Goal: Task Accomplishment & Management: Complete application form

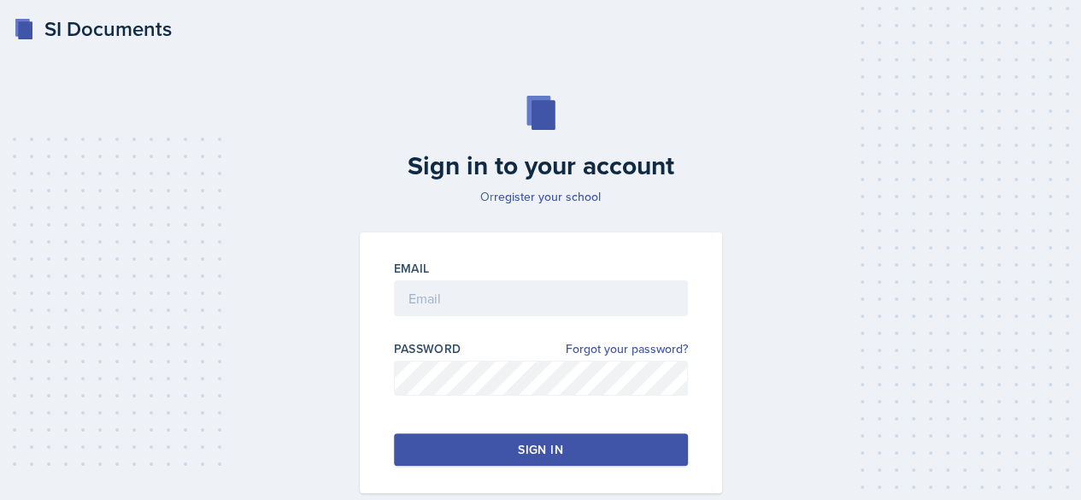
scroll to position [87, 0]
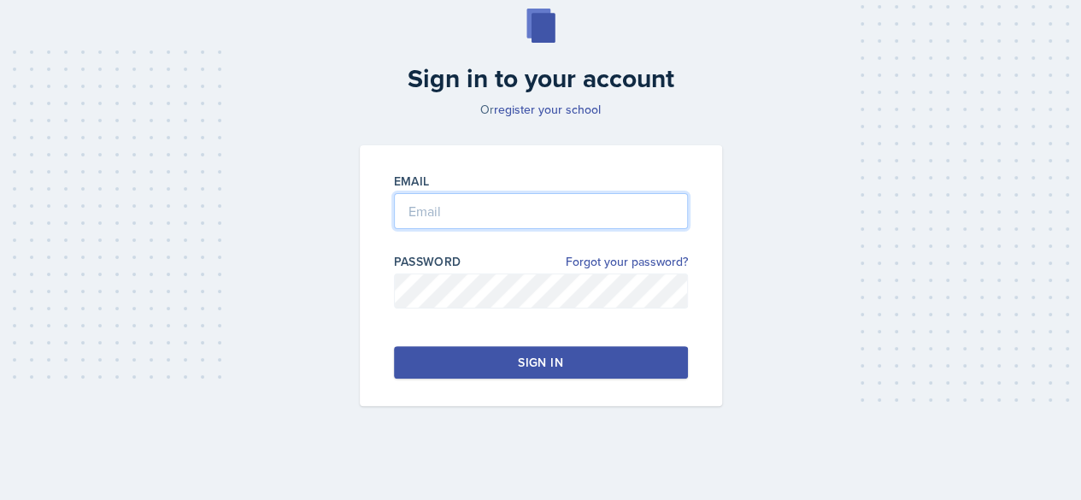
click at [429, 203] on input "email" at bounding box center [541, 211] width 294 height 36
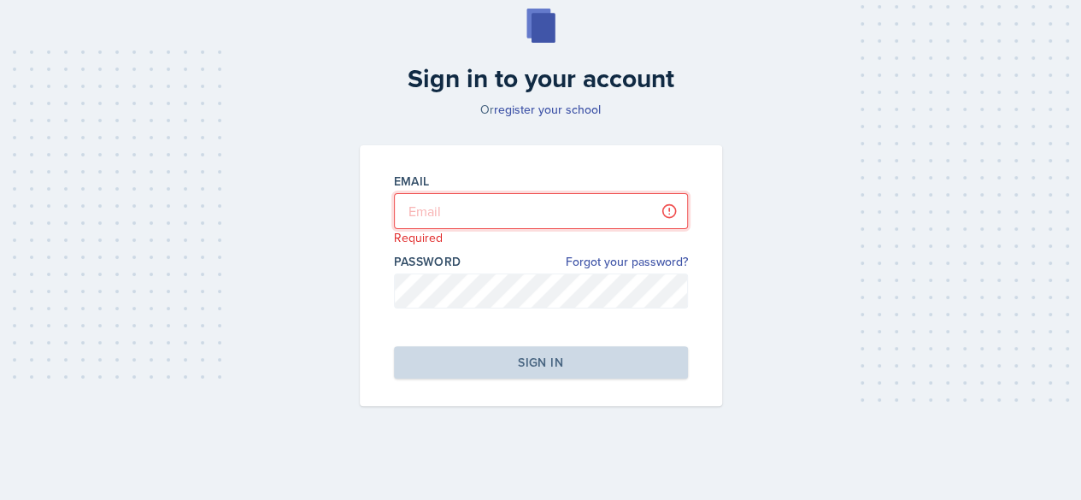
type input "[EMAIL_ADDRESS][PERSON_NAME][DOMAIN_NAME]"
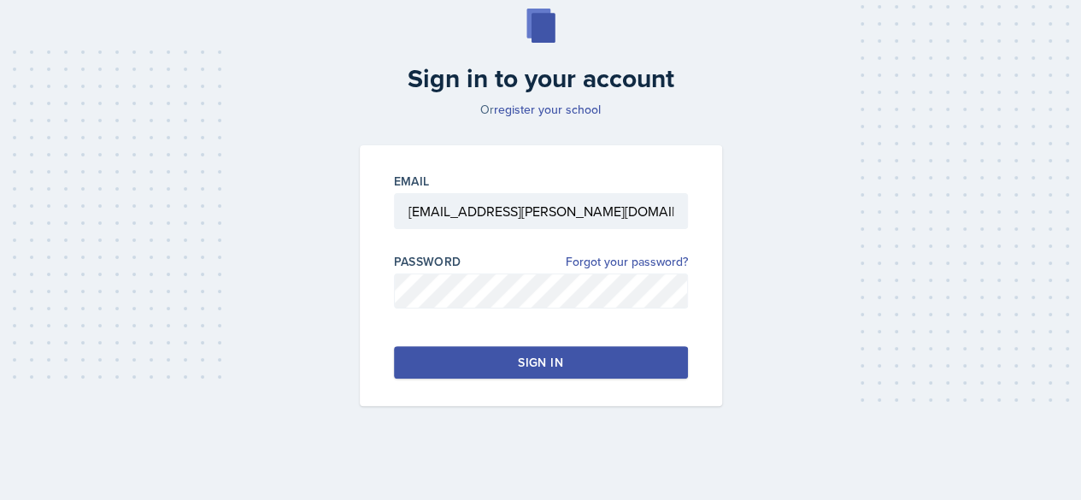
click at [540, 368] on div "Sign in" at bounding box center [540, 362] width 44 height 17
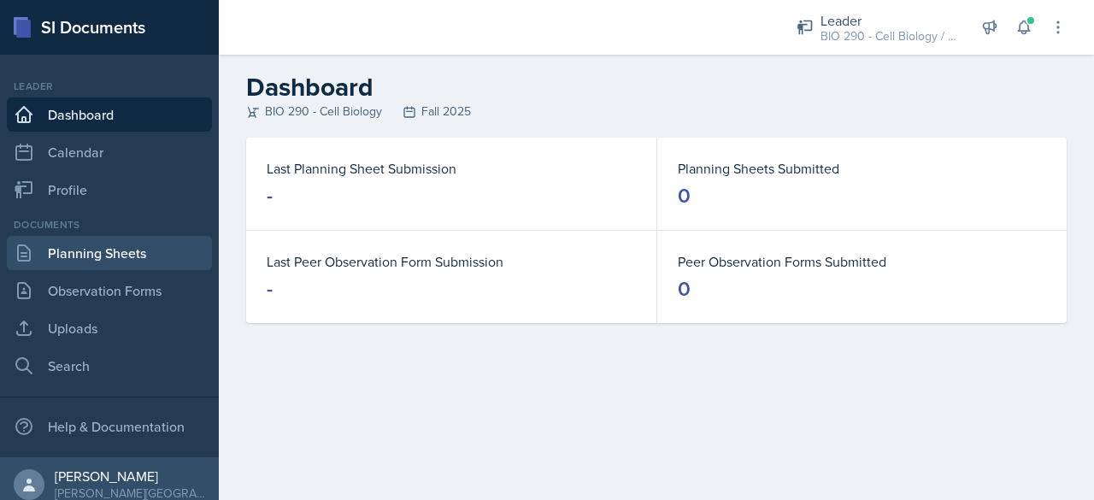
click at [56, 252] on link "Planning Sheets" at bounding box center [109, 253] width 205 height 34
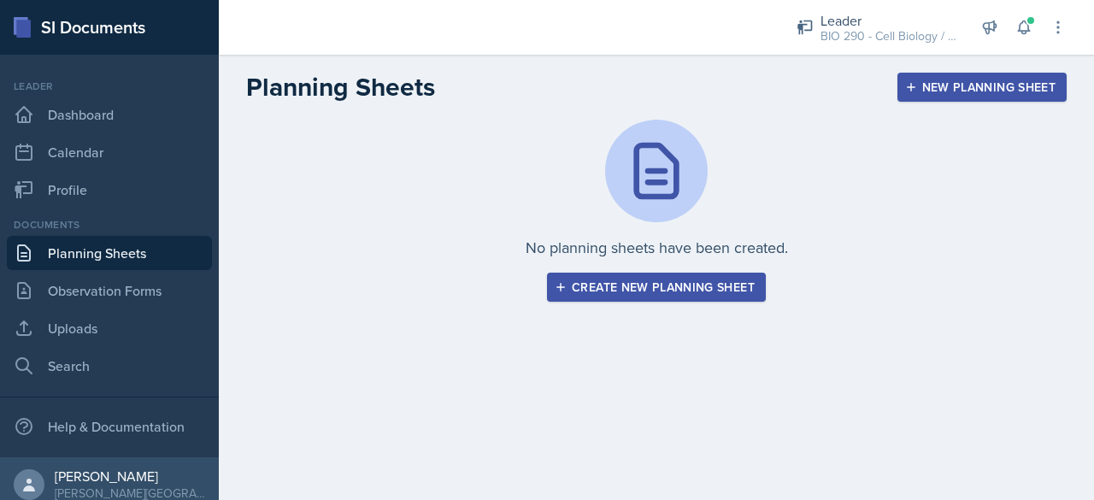
click at [651, 273] on button "Create new planning sheet" at bounding box center [656, 287] width 219 height 29
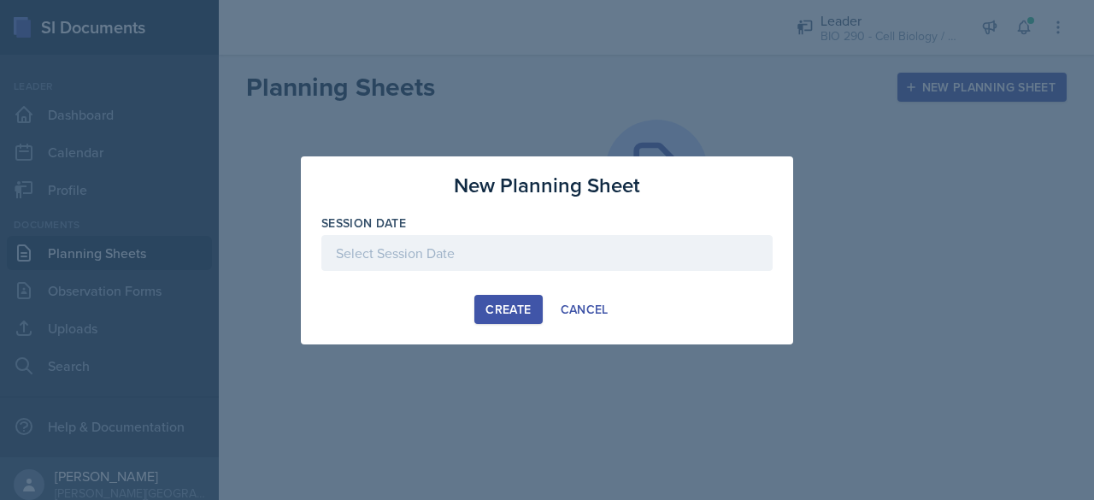
click at [512, 263] on div at bounding box center [546, 253] width 451 height 36
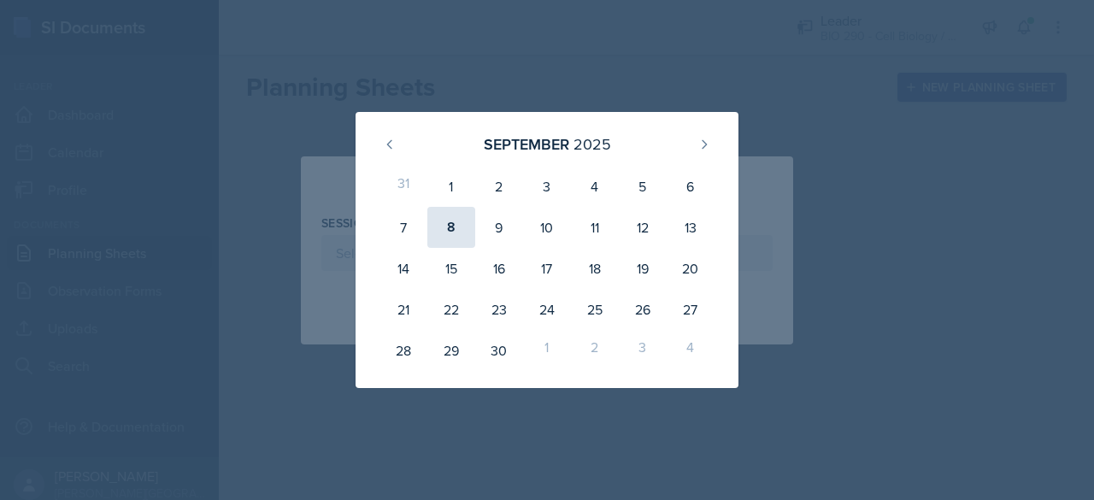
click at [451, 228] on div "8" at bounding box center [451, 227] width 48 height 41
type input "[DATE]"
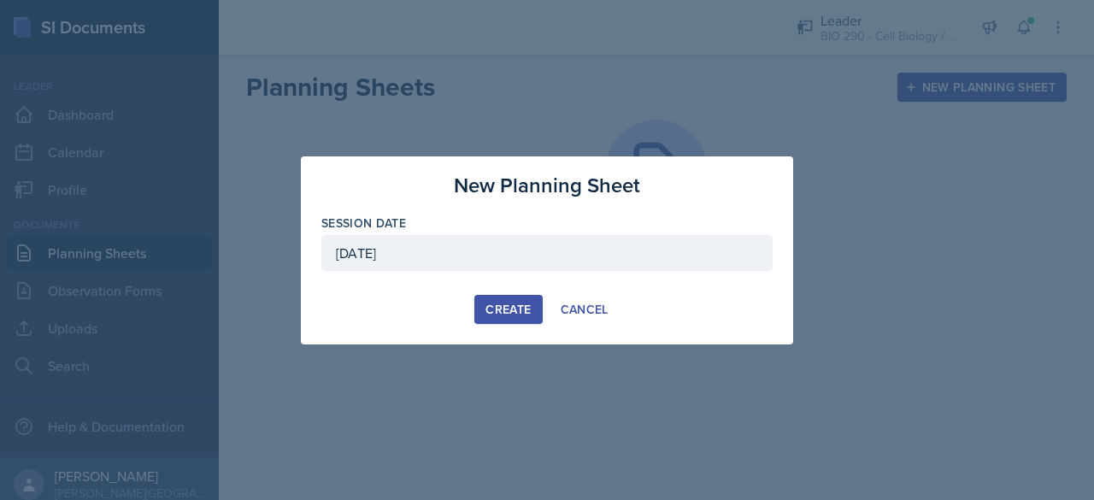
click at [506, 303] on div "Create" at bounding box center [507, 310] width 45 height 14
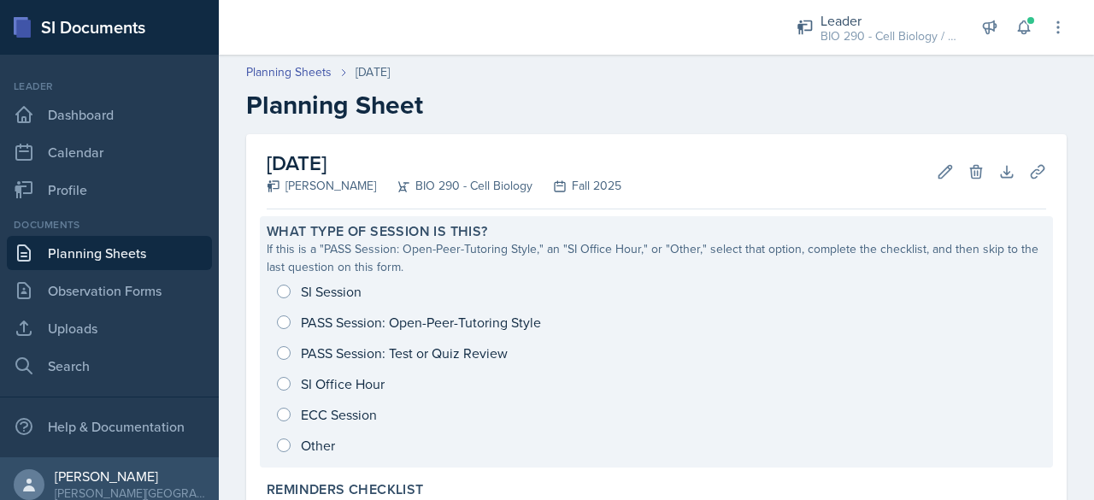
click at [283, 292] on div "SI Session PASS Session: Open-Peer-Tutoring Style PASS Session: Test or Quiz Re…" at bounding box center [656, 368] width 779 height 185
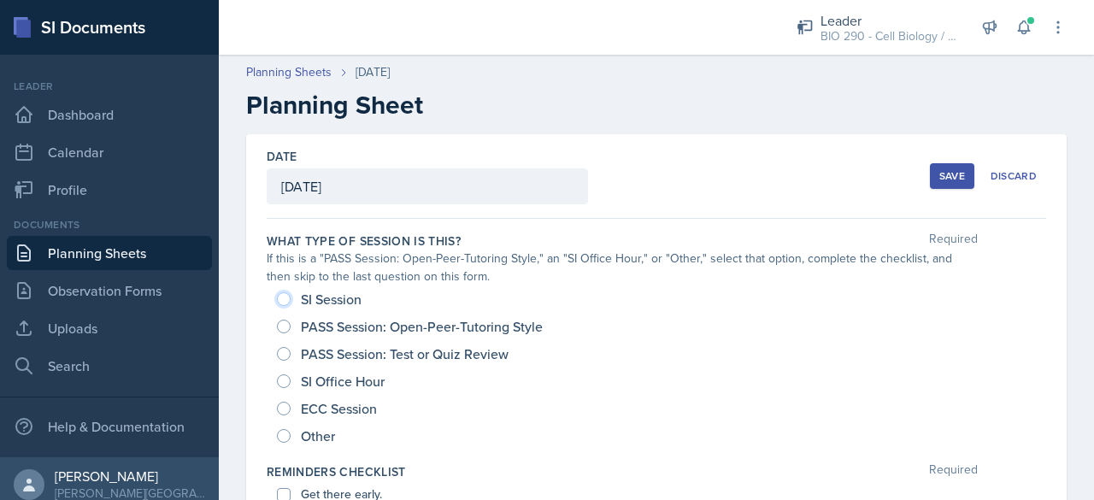
click at [283, 292] on input "SI Session" at bounding box center [284, 299] width 14 height 14
radio input "true"
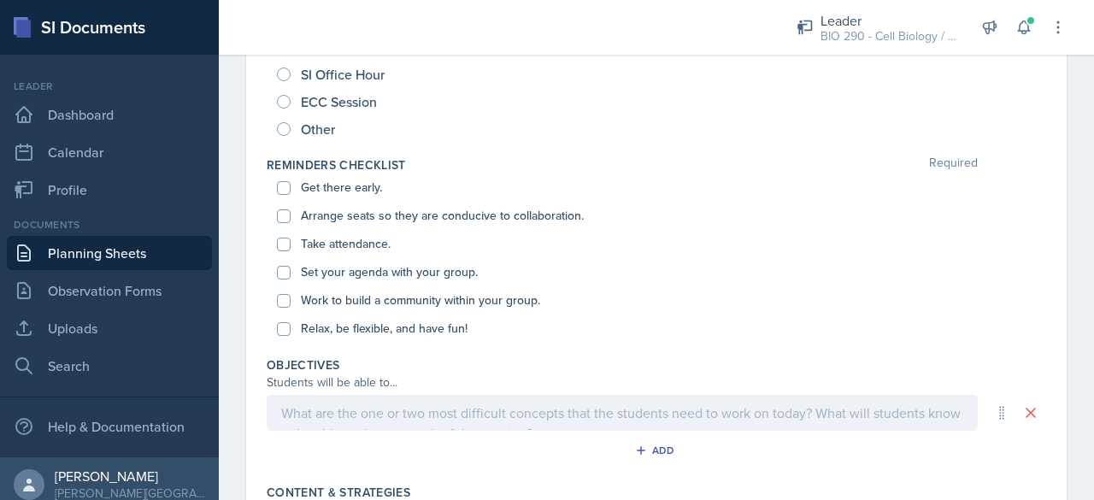
scroll to position [308, 0]
click at [284, 185] on input "Get there early." at bounding box center [284, 187] width 14 height 14
checkbox input "true"
click at [282, 213] on input "Arrange seats so they are conducive to collaboration." at bounding box center [284, 216] width 14 height 14
checkbox input "true"
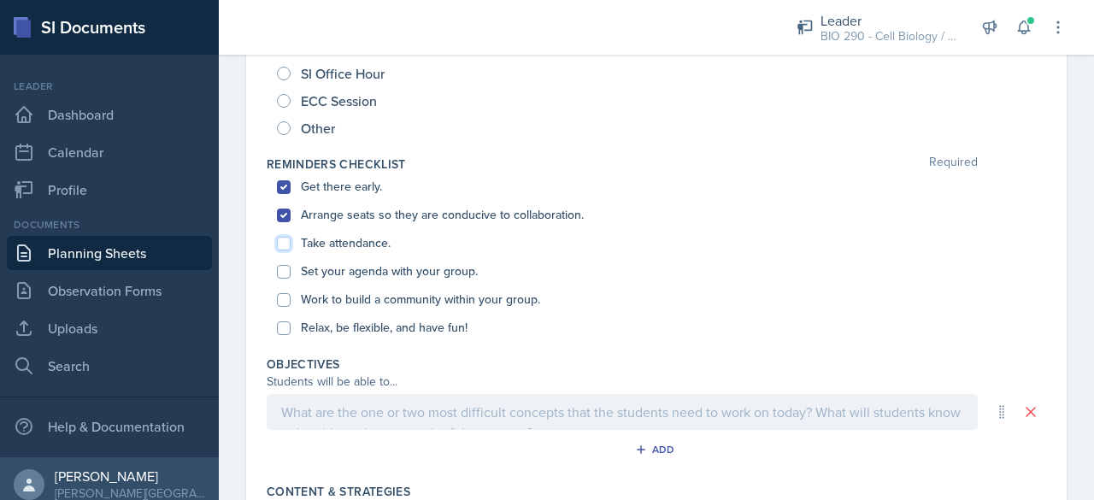
click at [285, 245] on input "Take attendance." at bounding box center [284, 244] width 14 height 14
checkbox input "true"
click at [285, 266] on div "Set your agenda with your group." at bounding box center [656, 271] width 759 height 28
click at [282, 299] on input "Work to build a community within your group." at bounding box center [284, 300] width 14 height 14
checkbox input "true"
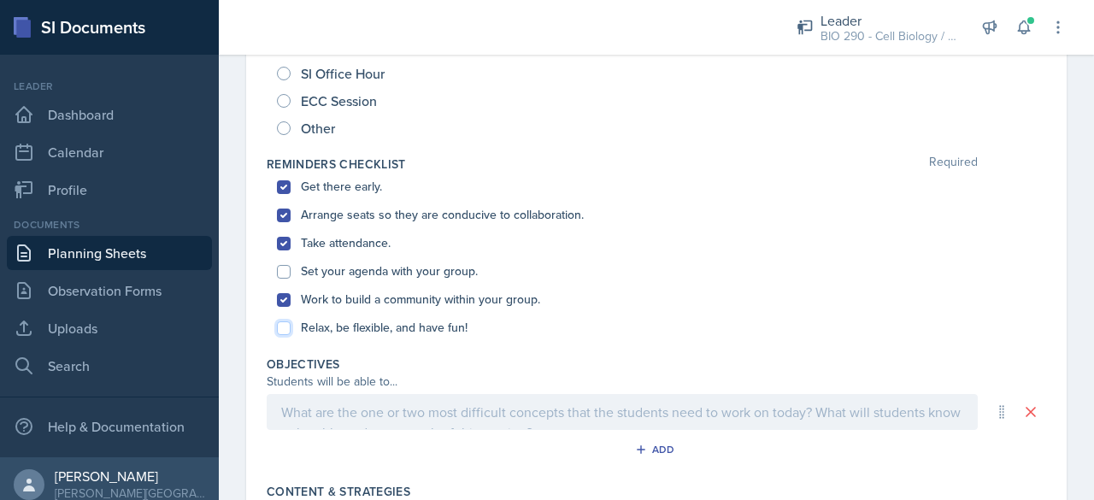
click at [282, 331] on input "Relax, be flexible, and have fun!" at bounding box center [284, 328] width 14 height 14
checkbox input "true"
click at [284, 277] on input "Set your agenda with your group." at bounding box center [284, 272] width 14 height 14
checkbox input "true"
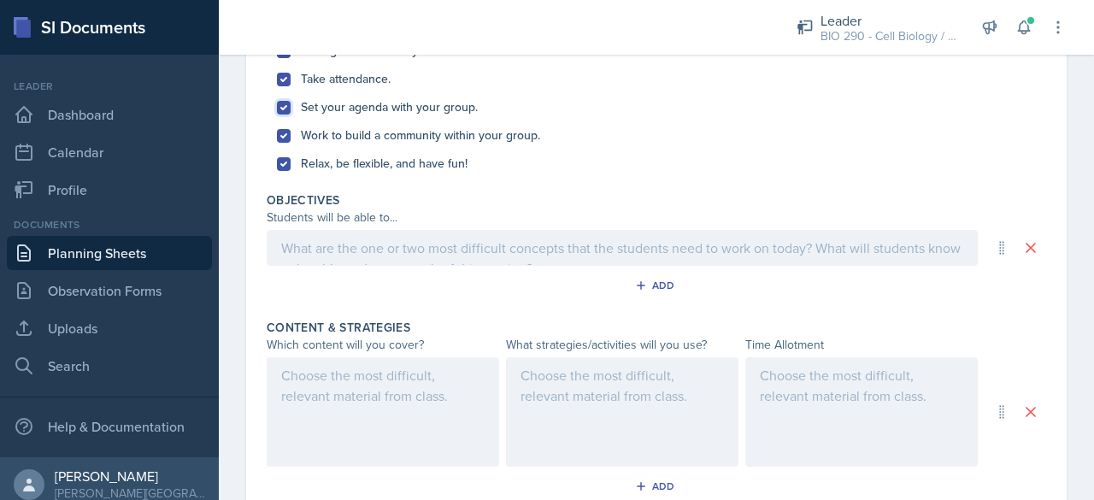
scroll to position [505, 0]
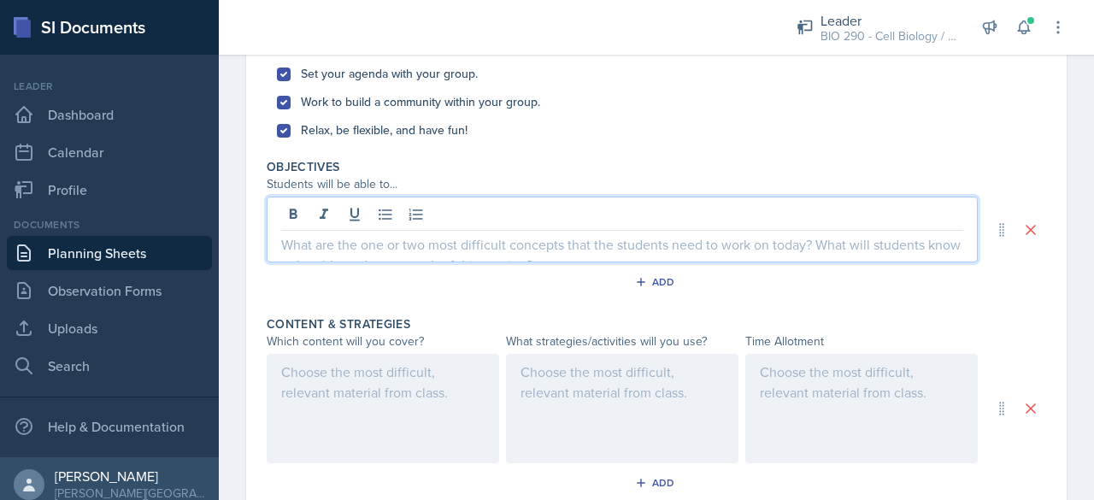
click at [432, 234] on p at bounding box center [622, 244] width 682 height 21
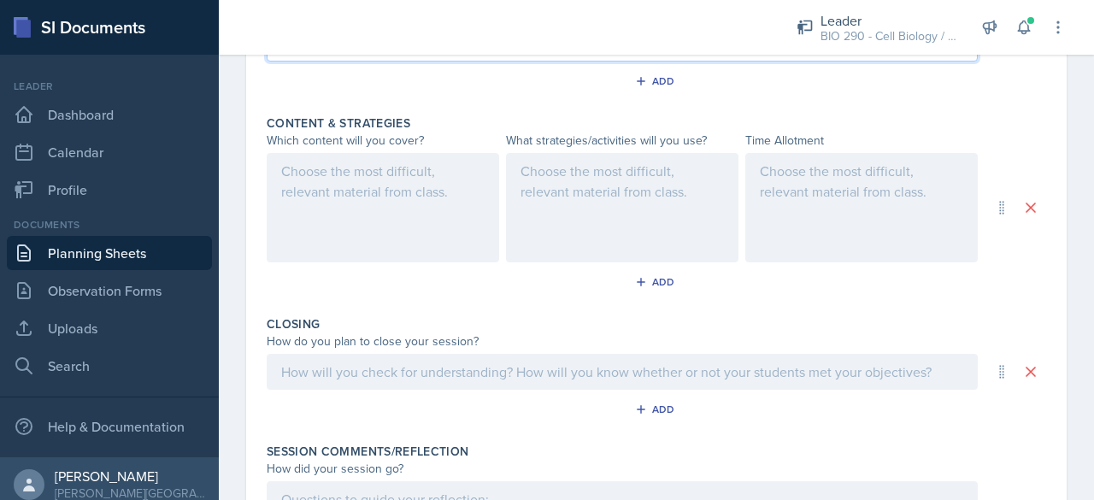
scroll to position [708, 0]
click at [410, 368] on p at bounding box center [622, 370] width 682 height 21
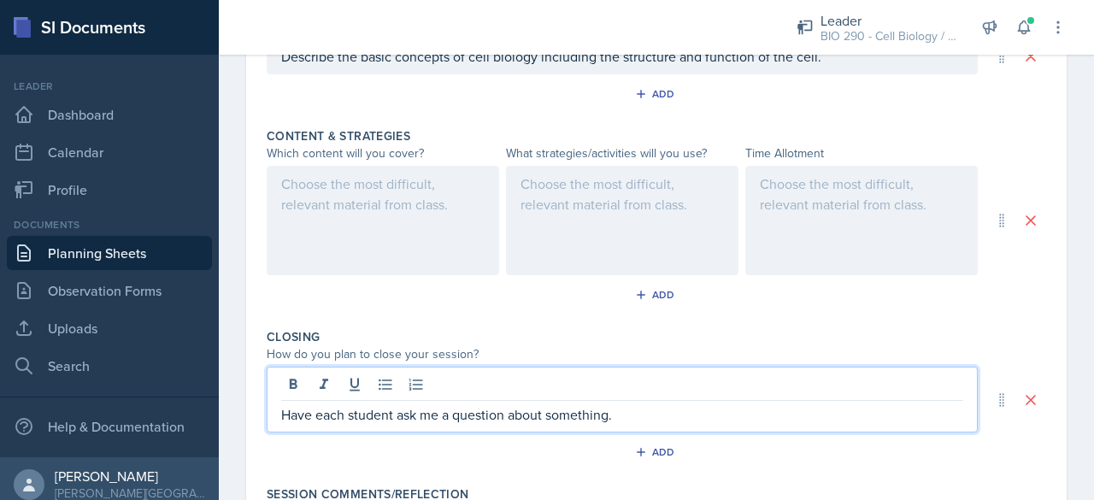
scroll to position [629, 0]
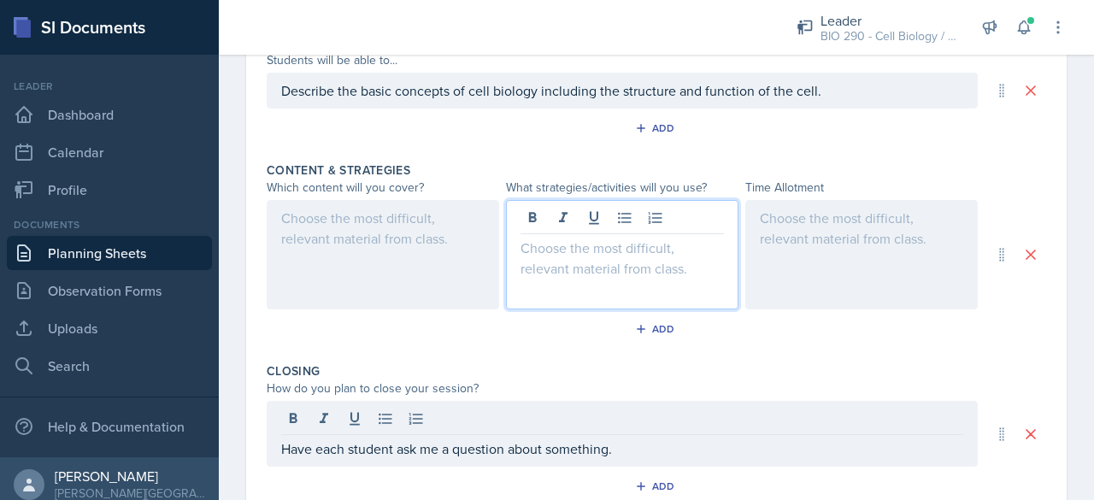
click at [578, 238] on p at bounding box center [621, 248] width 203 height 21
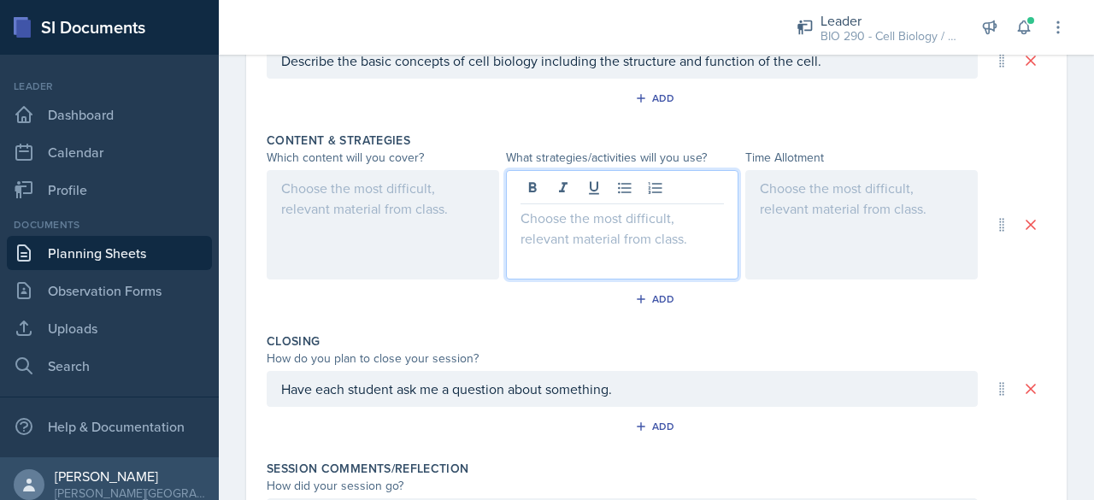
click at [803, 187] on div at bounding box center [861, 224] width 232 height 109
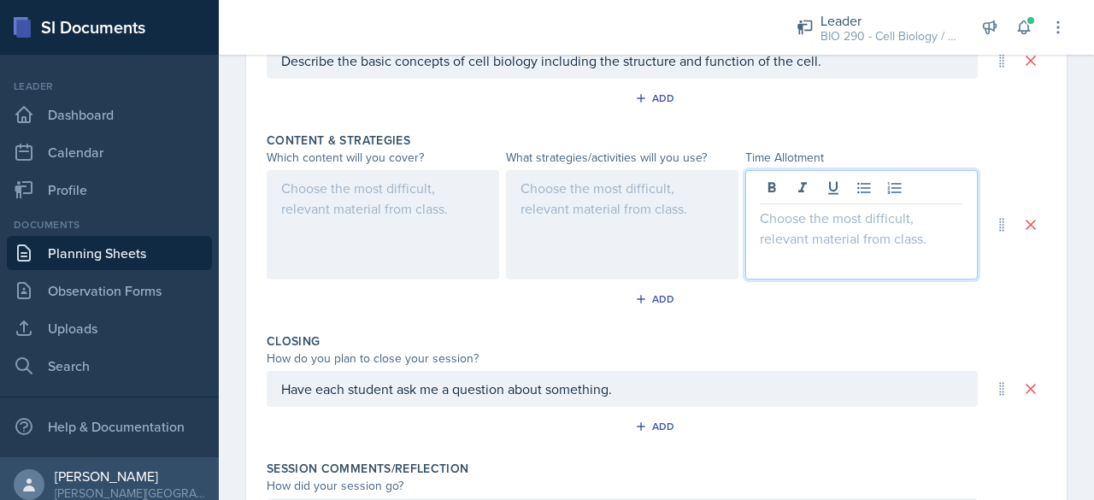
click at [318, 183] on div at bounding box center [383, 224] width 232 height 109
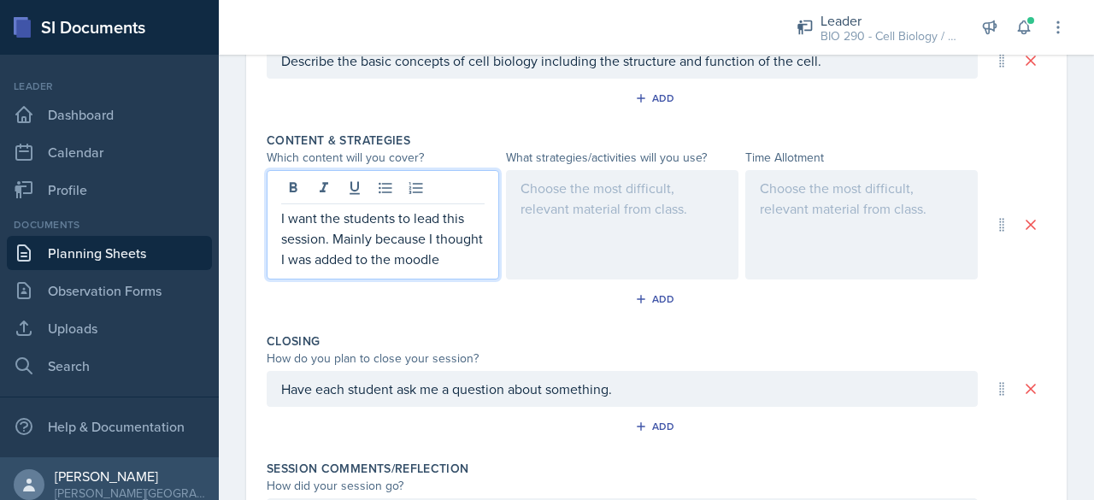
click at [293, 269] on p "I want the students to lead this session. Mainly because I thought I was added …" at bounding box center [382, 239] width 203 height 62
click at [303, 269] on p "I want the students to lead this session. Mainly because I thought I was added …" at bounding box center [382, 239] width 203 height 62
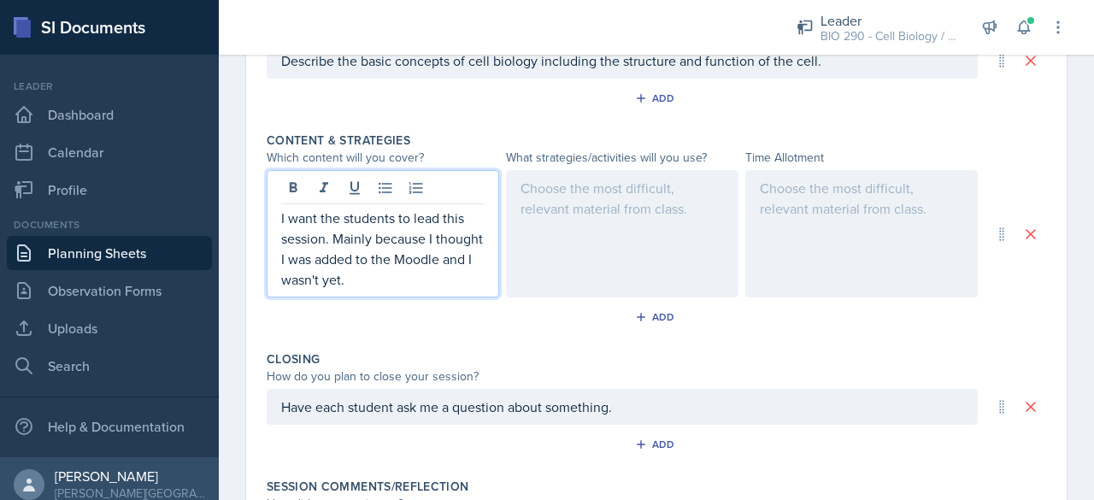
click at [636, 186] on div at bounding box center [622, 233] width 232 height 127
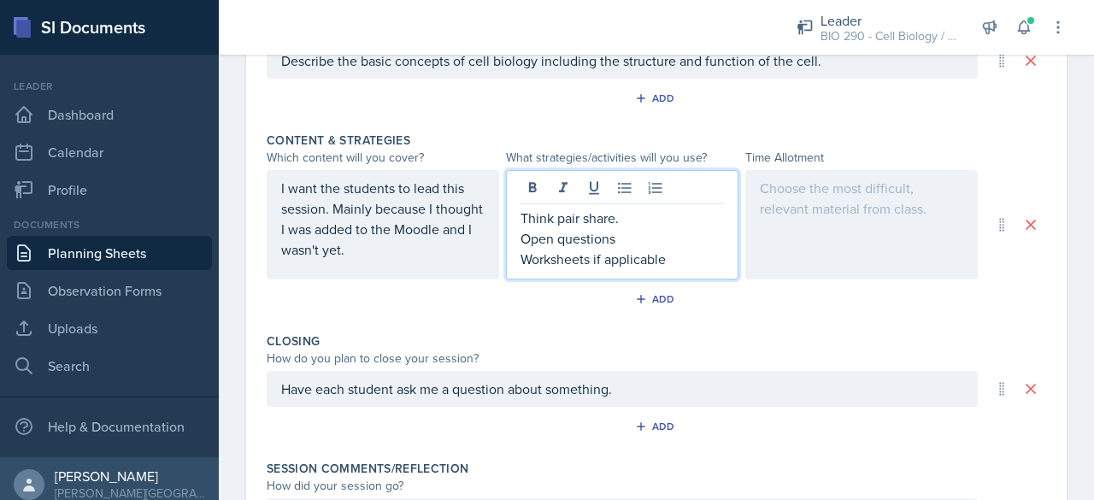
click at [823, 185] on div at bounding box center [861, 224] width 232 height 109
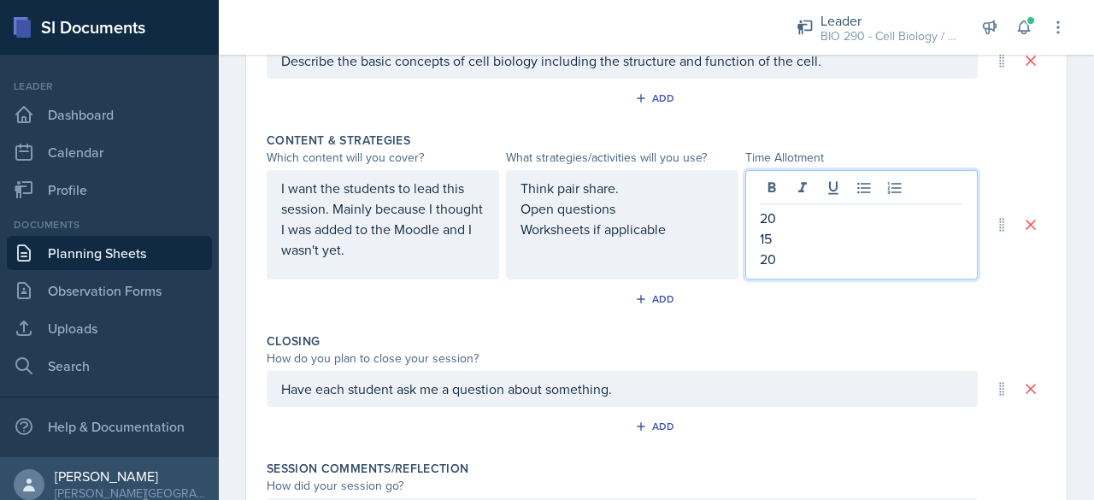
click at [632, 322] on div "Content & Strategies Which content will you cover? What strategies/activities w…" at bounding box center [656, 225] width 779 height 201
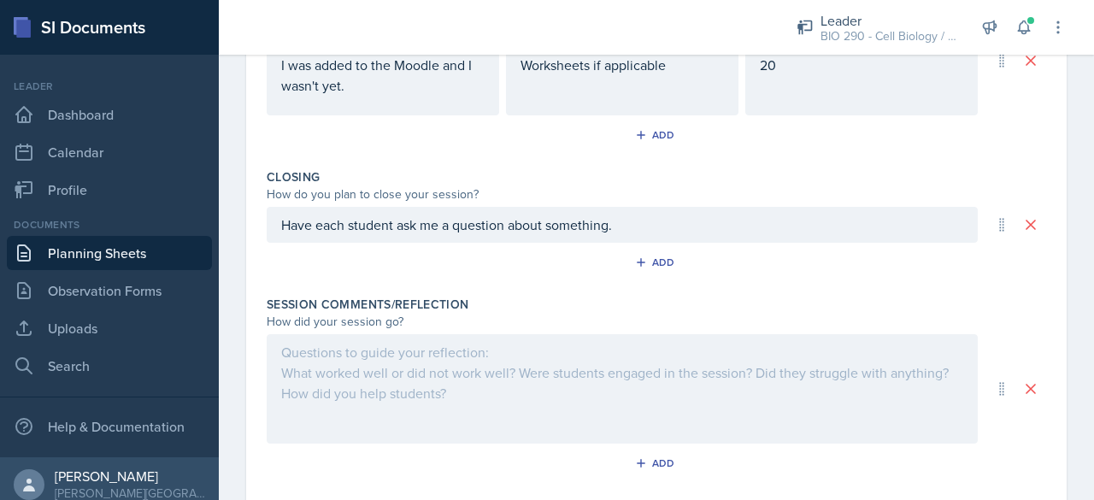
scroll to position [863, 0]
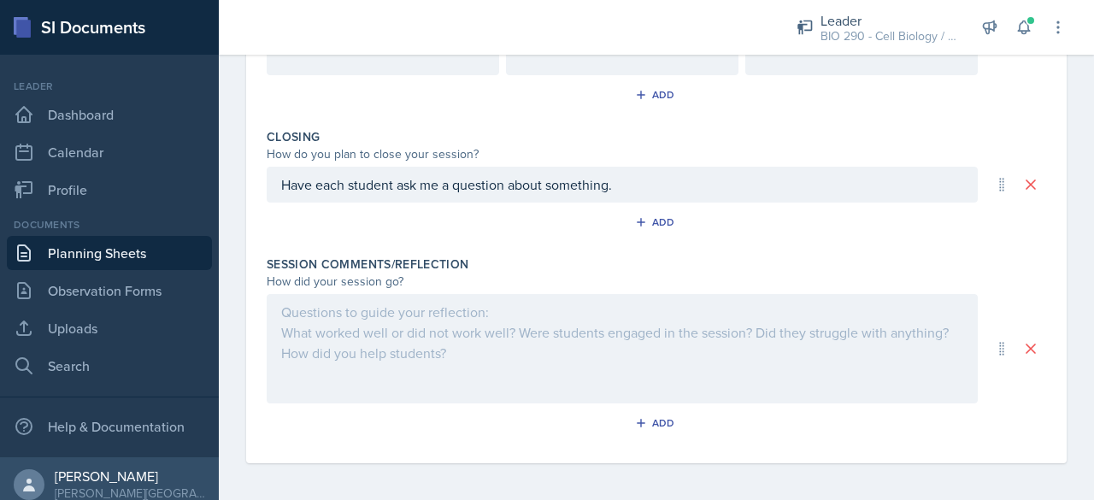
click at [535, 297] on div at bounding box center [622, 348] width 711 height 109
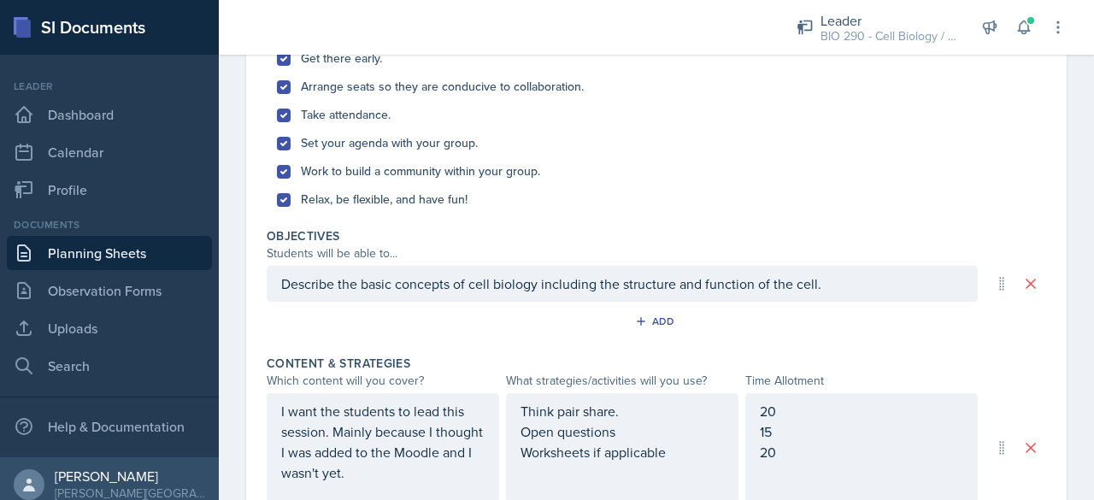
scroll to position [0, 0]
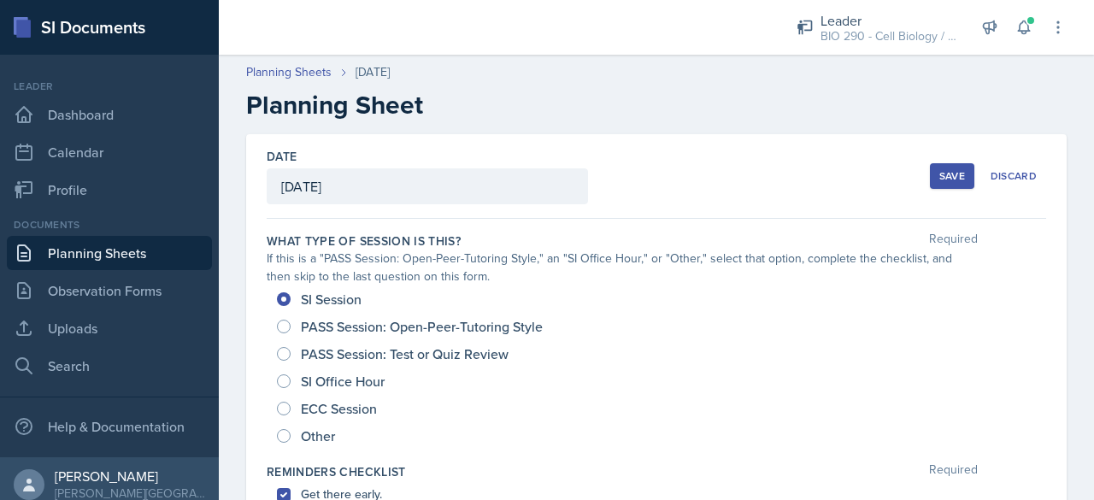
click at [939, 179] on div "Save" at bounding box center [952, 176] width 26 height 14
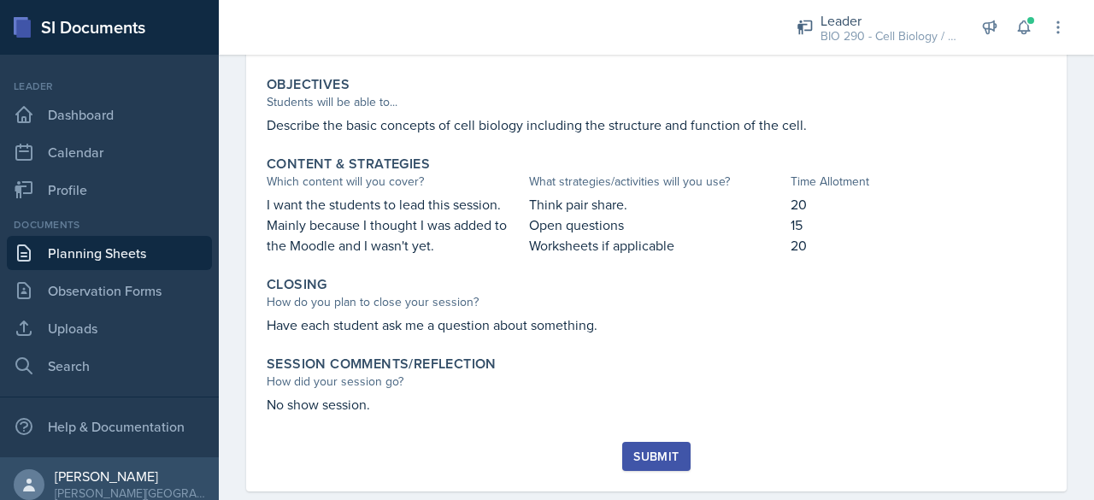
scroll to position [658, 0]
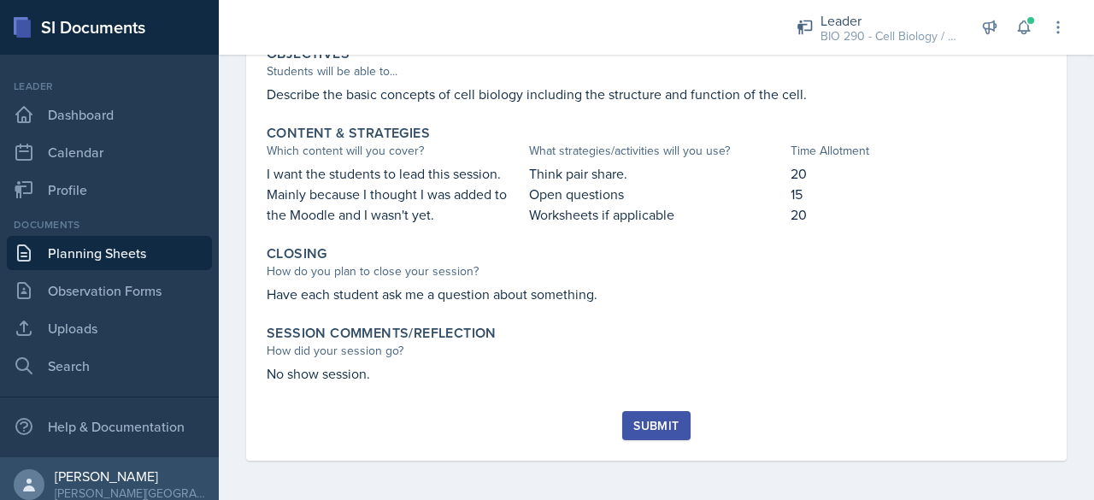
click at [653, 413] on button "Submit" at bounding box center [656, 425] width 68 height 29
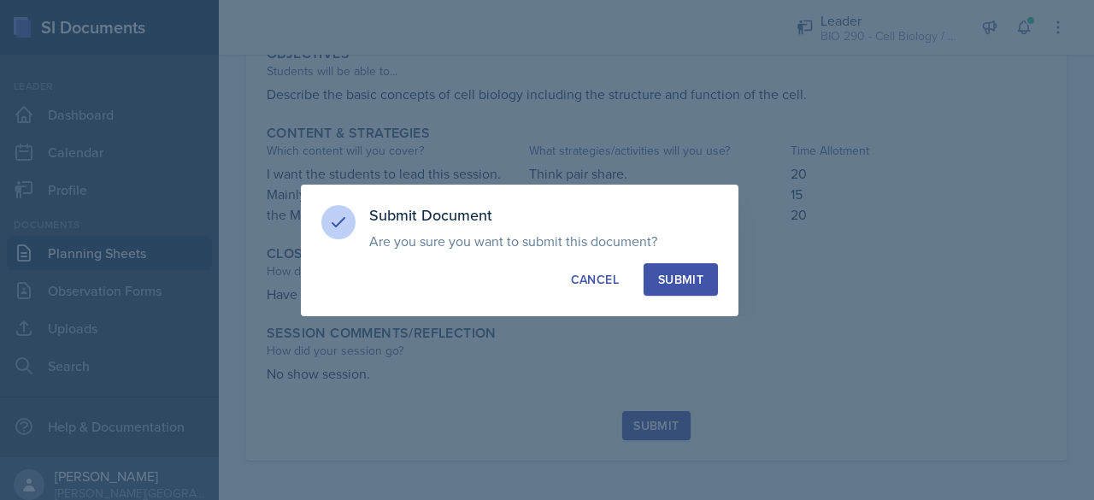
click at [689, 274] on div "Submit" at bounding box center [680, 279] width 45 height 17
radio input "true"
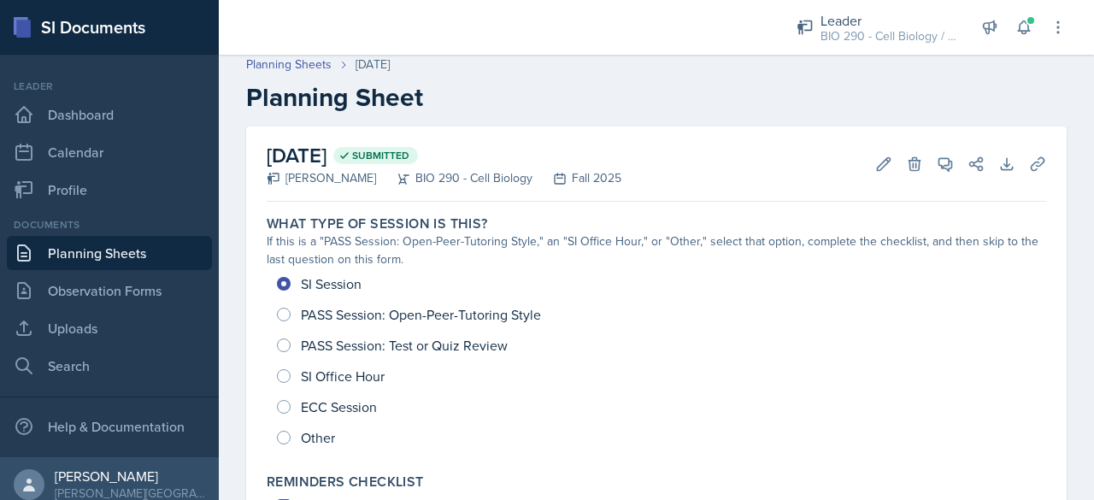
scroll to position [3, 0]
